Goal: Transaction & Acquisition: Download file/media

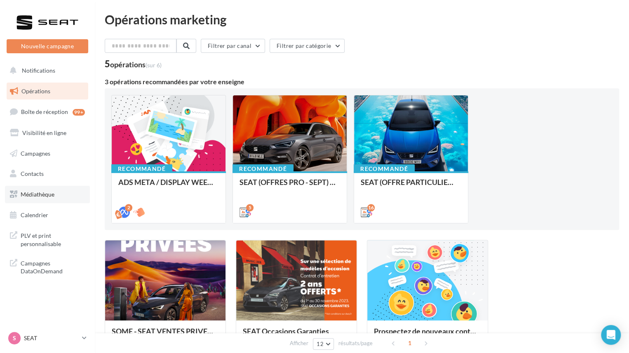
click at [37, 196] on span "Médiathèque" at bounding box center [38, 194] width 34 height 7
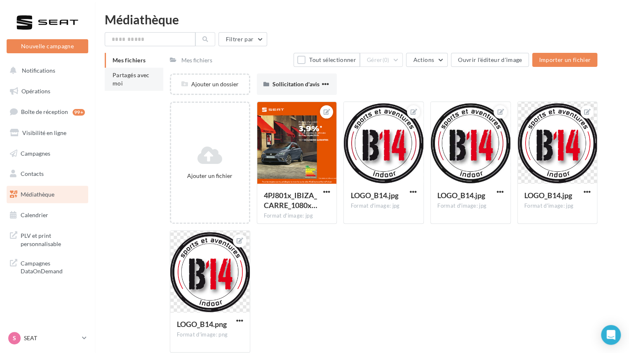
click at [123, 78] on span "Partagés avec moi" at bounding box center [131, 78] width 37 height 15
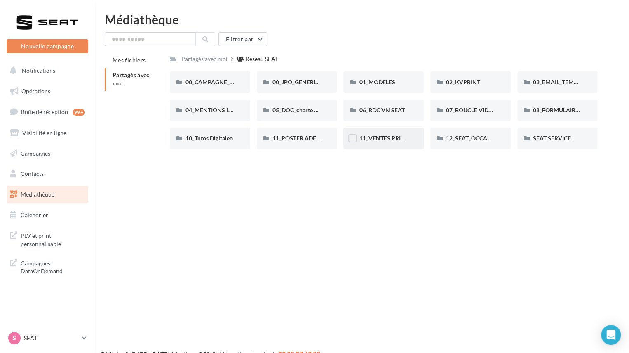
click at [388, 142] on div "11_VENTES PRIVÉES SEAT" at bounding box center [383, 138] width 49 height 8
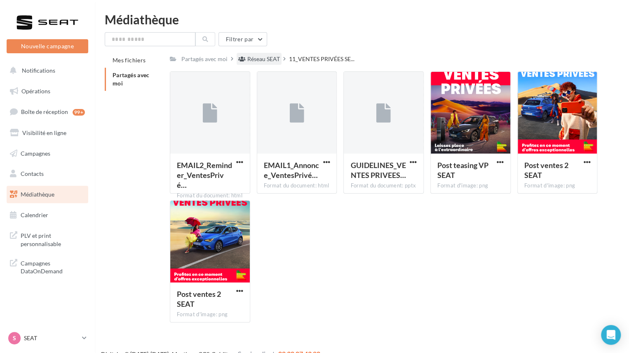
click at [260, 60] on div "Réseau SEAT" at bounding box center [263, 59] width 33 height 8
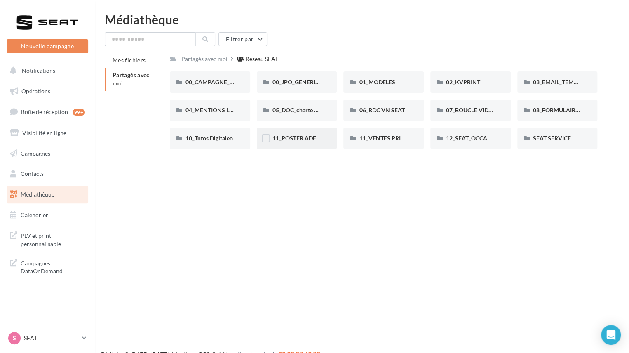
click at [281, 133] on div "11_POSTER ADEME SEAT" at bounding box center [297, 137] width 80 height 21
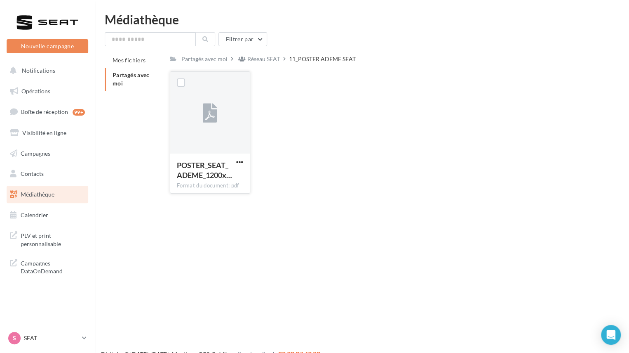
click at [210, 116] on icon at bounding box center [210, 113] width 14 height 19
click at [180, 82] on label at bounding box center [181, 82] width 8 height 8
click at [242, 164] on span "button" at bounding box center [239, 161] width 7 height 7
click at [198, 179] on button "Télécharger" at bounding box center [204, 177] width 82 height 21
